Goal: Information Seeking & Learning: Learn about a topic

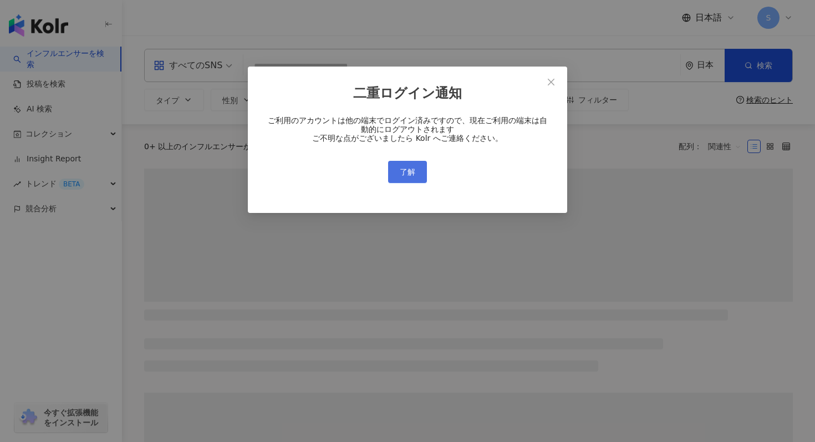
click at [416, 173] on button "了解" at bounding box center [407, 172] width 39 height 22
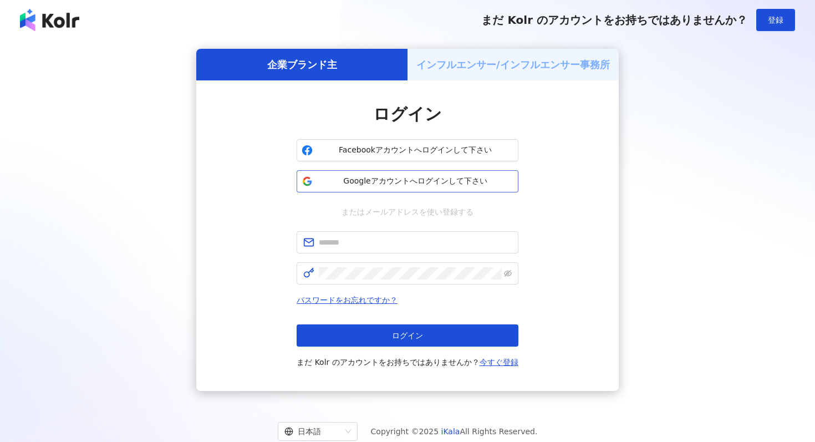
click at [427, 176] on span "Googleアカウントへログインして下さい" at bounding box center [415, 181] width 196 height 11
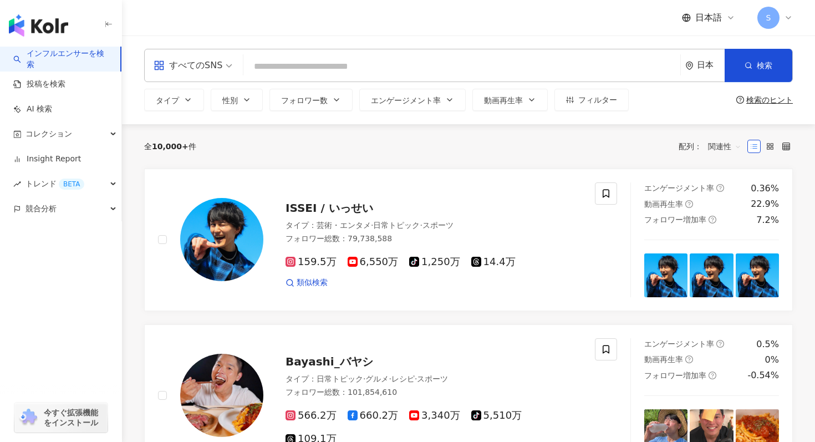
click at [358, 69] on input "search" at bounding box center [462, 66] width 428 height 21
type input "**********"
click at [462, 31] on div "日本語 S" at bounding box center [468, 17] width 649 height 35
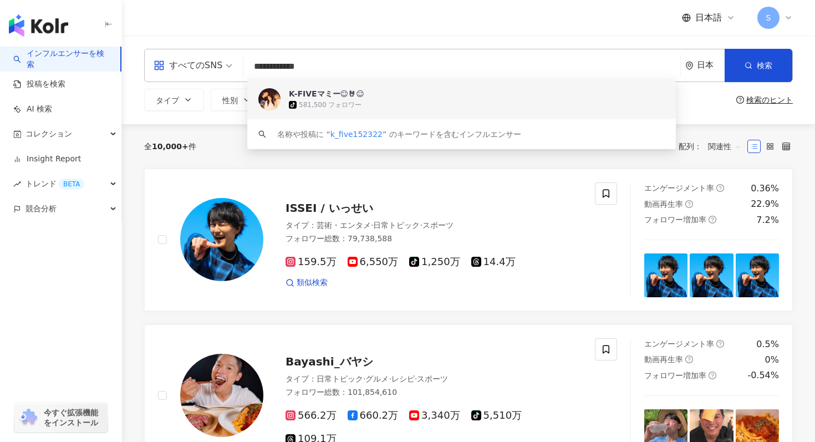
click at [464, 114] on div "K-FIVEマミー︎☺︎🤘︎☺︎ tiktok-icon 581,500 フォロワー" at bounding box center [461, 99] width 429 height 40
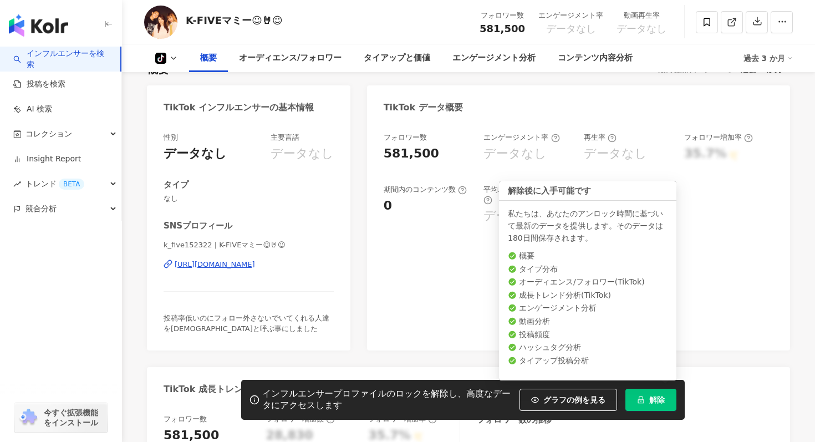
click at [660, 400] on span "解除" at bounding box center [657, 399] width 16 height 9
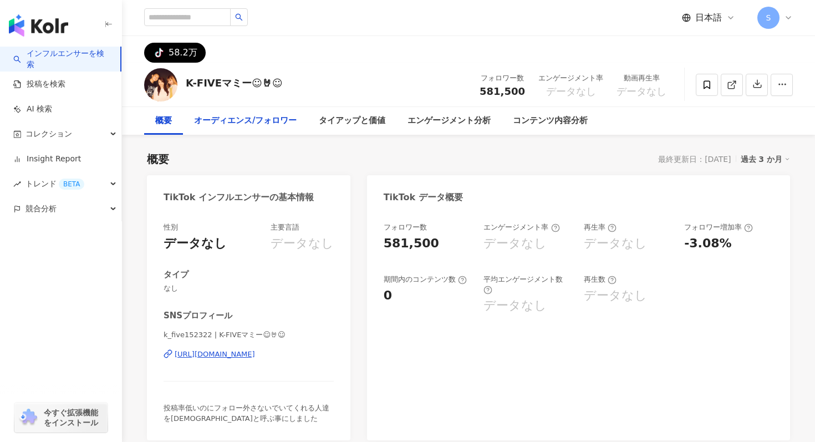
click at [268, 119] on div "オーディエンス/フォロワー" at bounding box center [245, 120] width 103 height 13
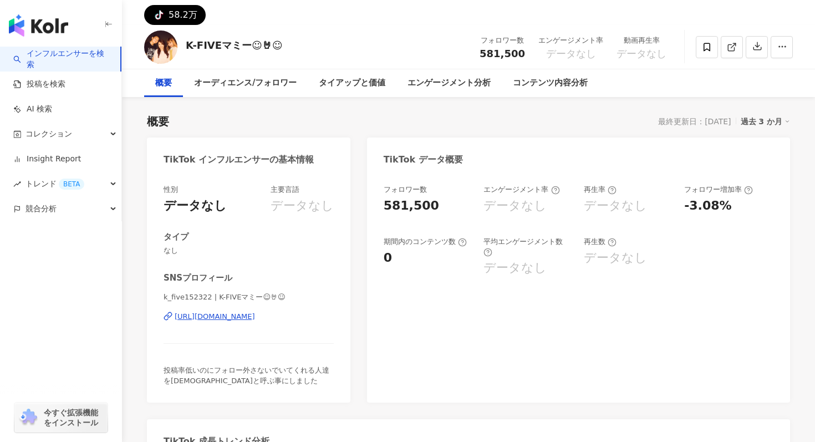
scroll to position [30, 0]
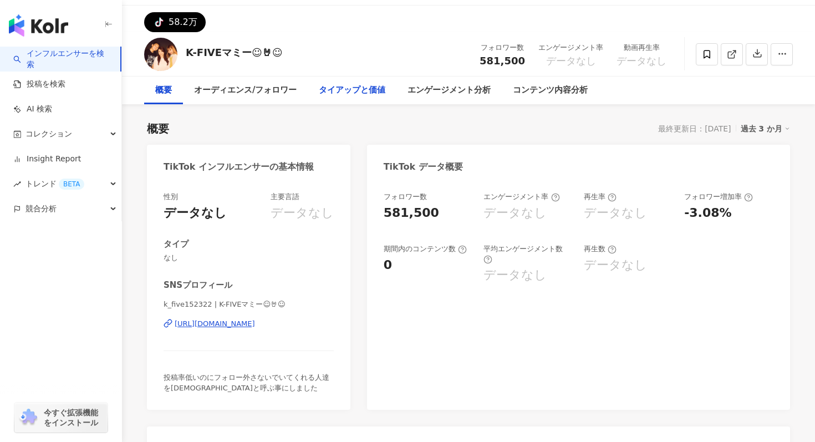
click at [365, 79] on div "タイアップと価値" at bounding box center [352, 91] width 89 height 28
